Goal: Transaction & Acquisition: Purchase product/service

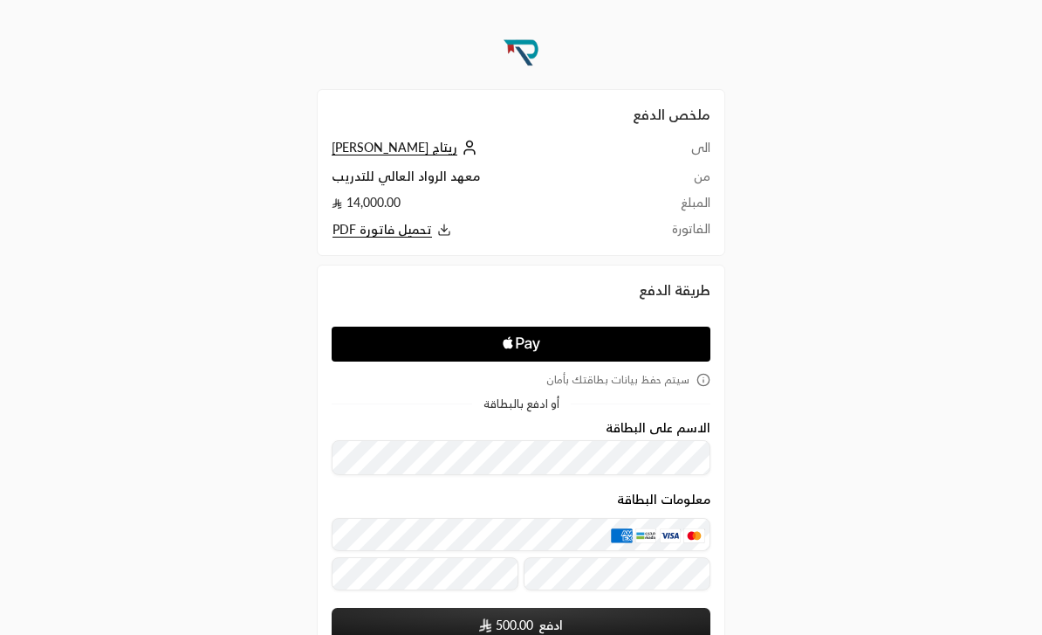
click at [515, 68] on img at bounding box center [521, 51] width 47 height 47
click at [532, 64] on img at bounding box center [521, 51] width 47 height 47
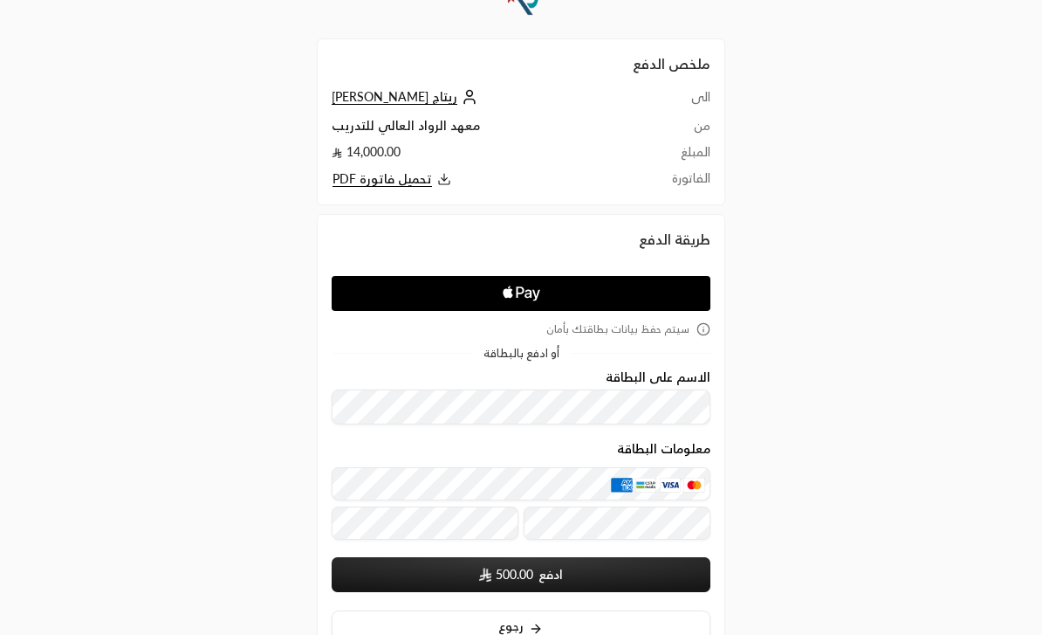
scroll to position [51, 0]
click at [605, 299] on icon "Apple Logo" at bounding box center [521, 293] width 179 height 31
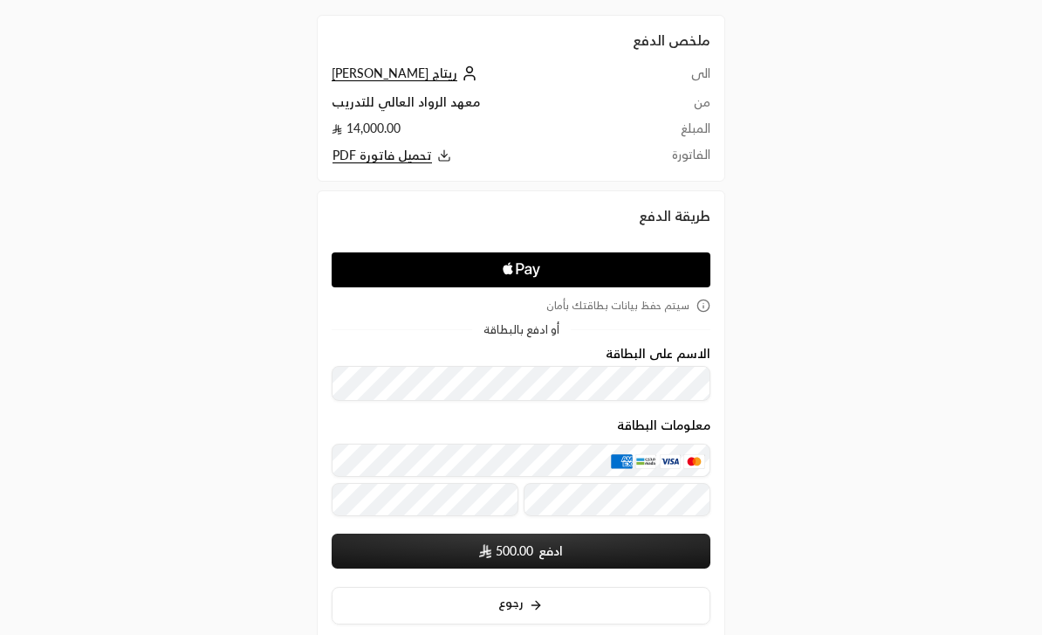
scroll to position [122, 0]
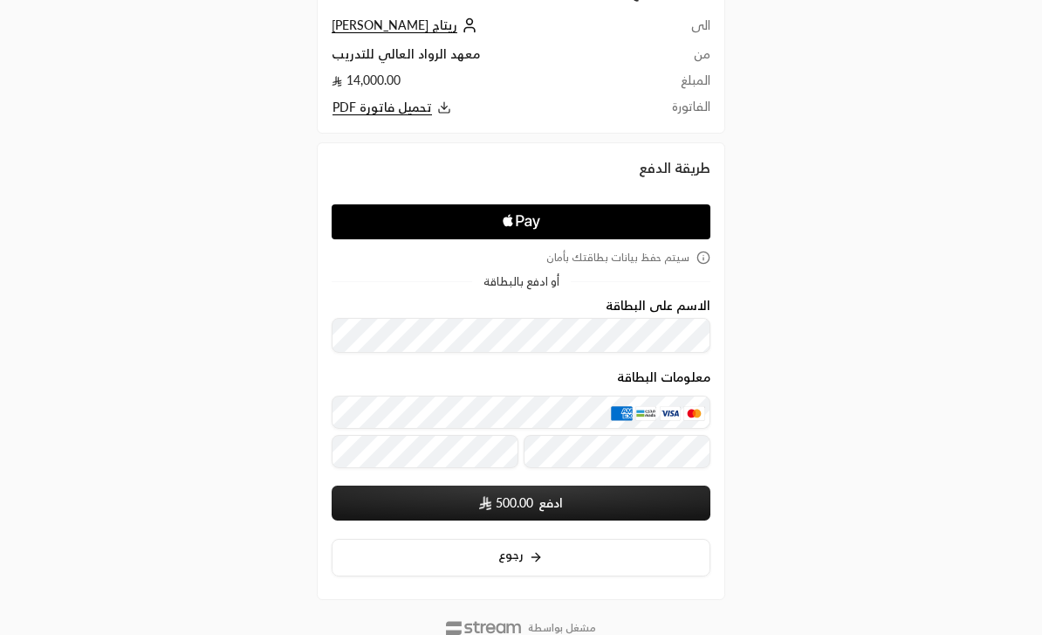
click at [630, 541] on button "رجوع" at bounding box center [521, 558] width 379 height 38
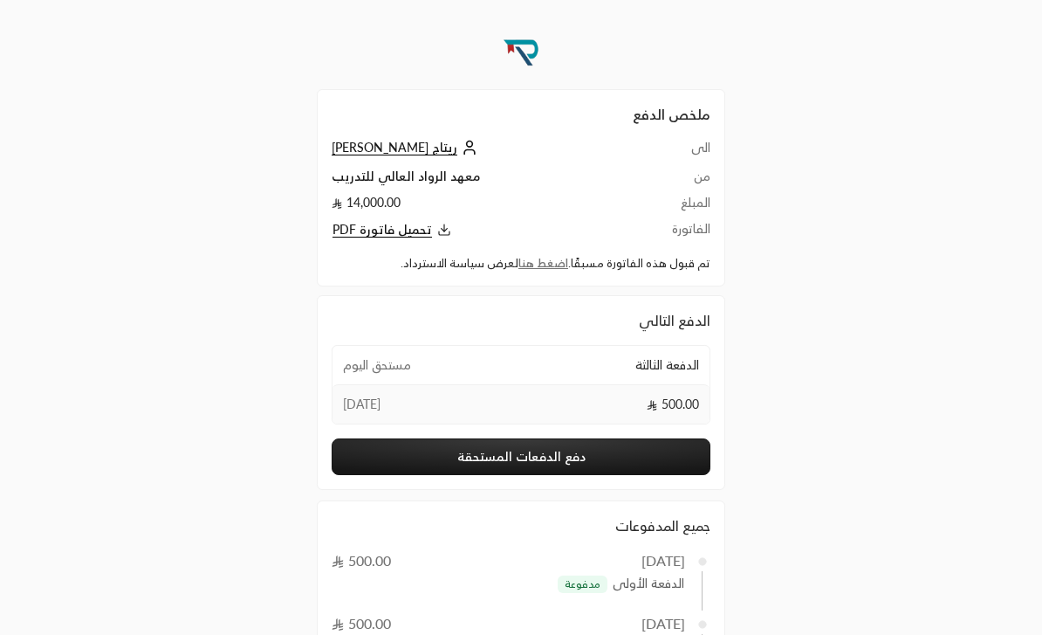
click at [555, 263] on link "اضغط هنا" at bounding box center [544, 263] width 50 height 14
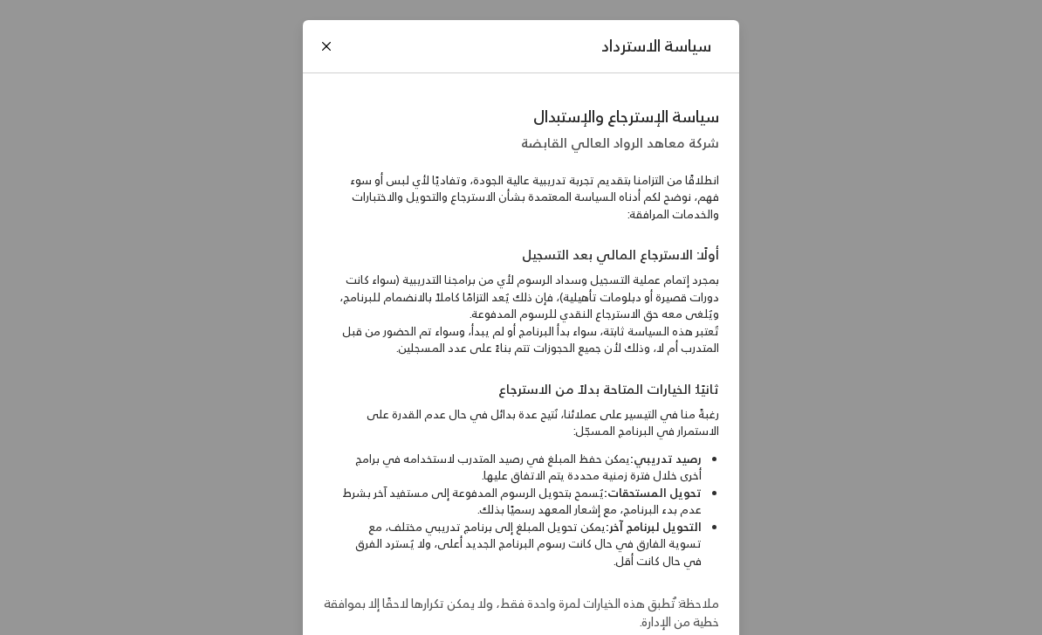
click at [326, 67] on div "سياسة الاسترداد" at bounding box center [521, 47] width 436 height 54
click at [340, 40] on div "سياسة الاسترداد" at bounding box center [521, 47] width 436 height 54
click at [332, 38] on button "Close" at bounding box center [326, 46] width 19 height 19
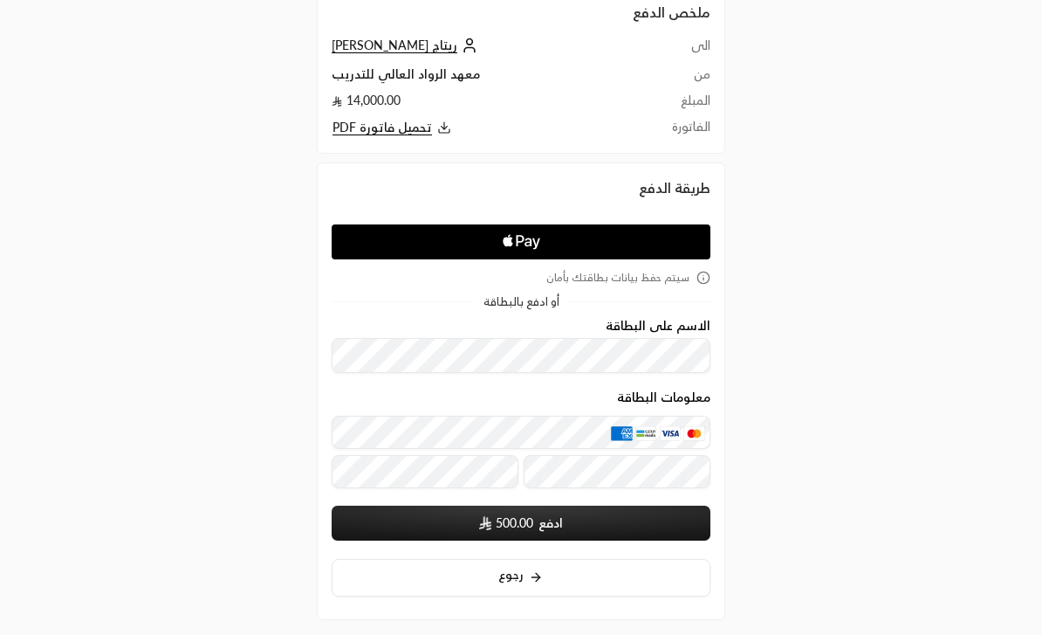
scroll to position [122, 0]
